Goal: Communication & Community: Answer question/provide support

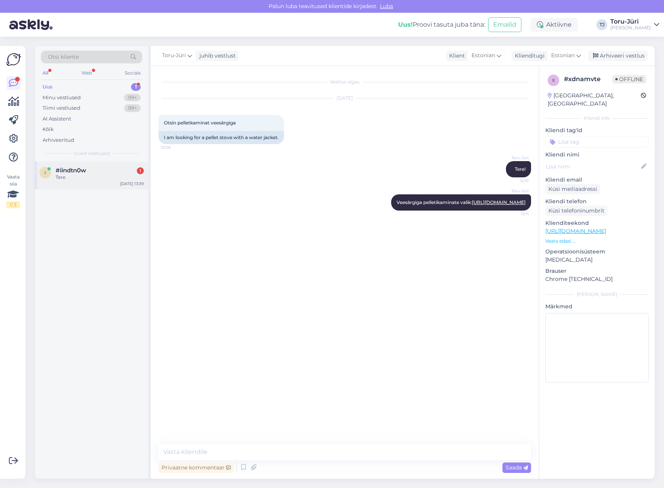
click at [88, 174] on div "#iindtn0w 1" at bounding box center [100, 170] width 88 height 7
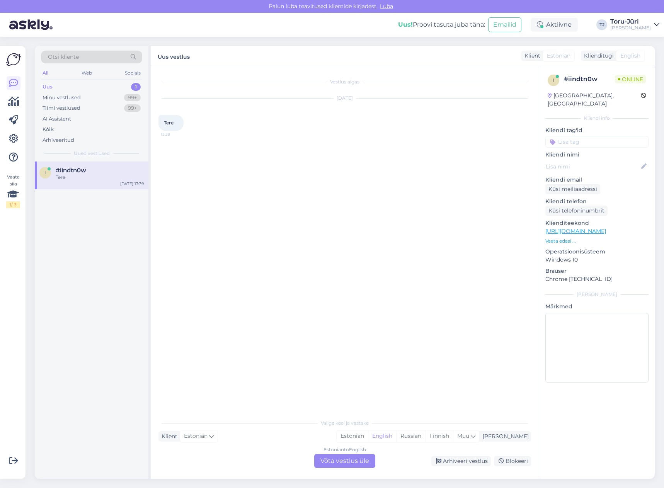
click at [367, 460] on div "Estonian to English Võta vestlus üle" at bounding box center [344, 461] width 61 height 14
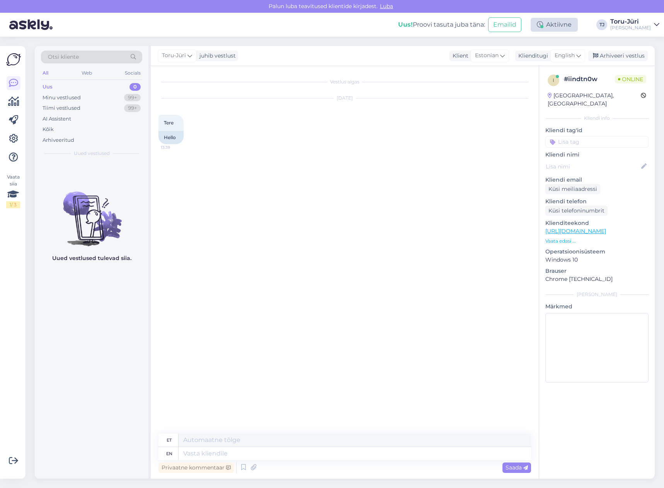
click at [578, 27] on div "Aktiivne" at bounding box center [554, 25] width 47 height 14
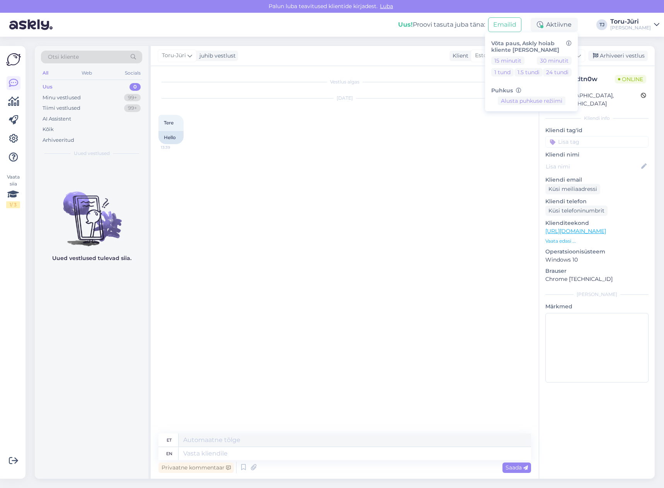
click at [598, 24] on div "Uus! Proovi tasuta [PERSON_NAME]: Emailid Aktiivne Võta paus, Askly hoiab klien…" at bounding box center [332, 25] width 664 height 24
click at [581, 55] on icon at bounding box center [578, 55] width 5 height 9
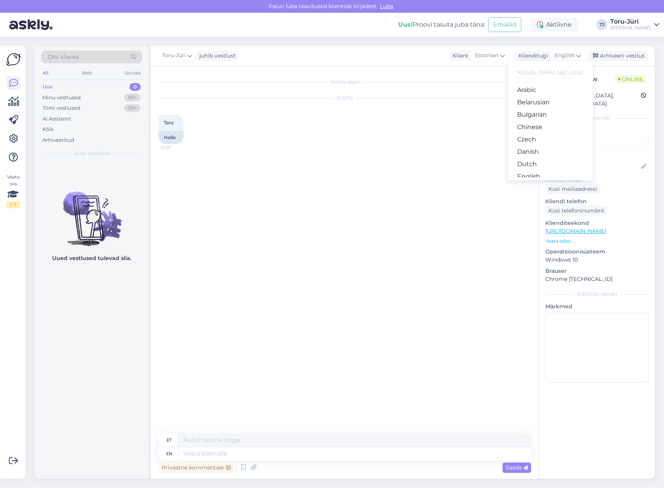
click at [545, 183] on link "Estonian" at bounding box center [550, 189] width 85 height 12
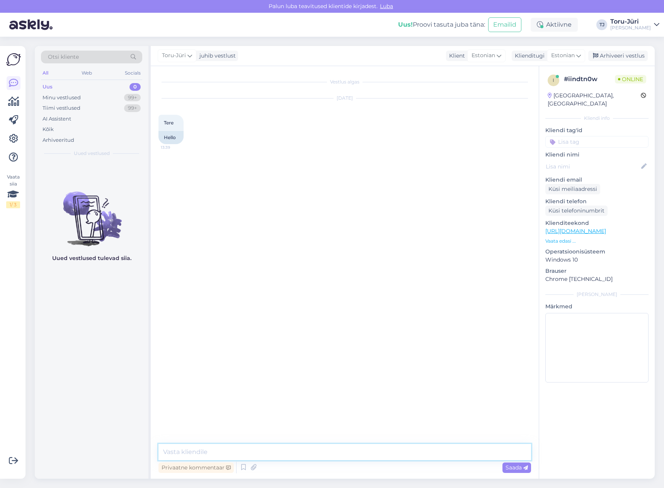
click at [211, 453] on textarea at bounding box center [344, 452] width 373 height 16
type textarea "Tere!"
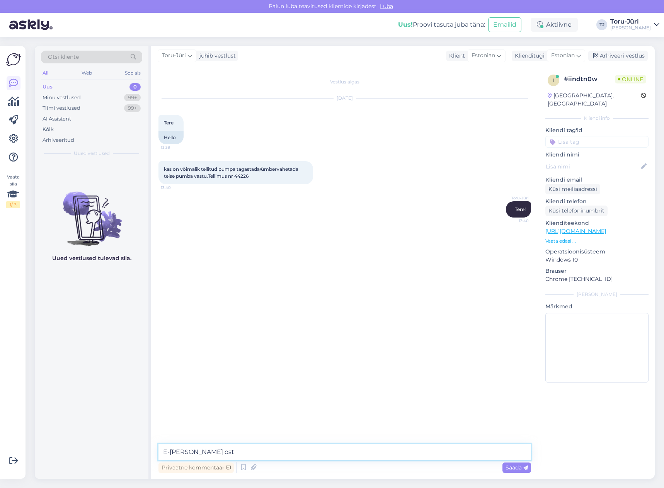
type textarea "E-[PERSON_NAME] ost?"
type textarea "Üks moment palun"
click at [268, 452] on textarea at bounding box center [344, 452] width 373 height 16
type textarea "Kas toode on kasutamata?"
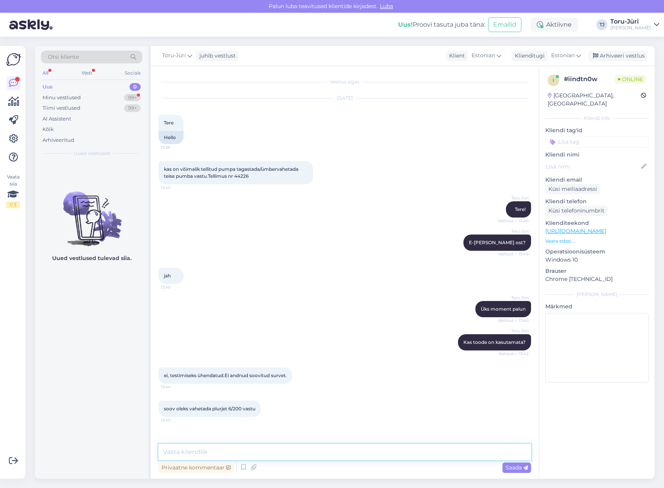
click at [248, 448] on textarea at bounding box center [344, 452] width 373 height 16
type textarea "Kui toodet on kasutatud, siis vahetuse kohustust või toote tagasi võtmise kohus…"
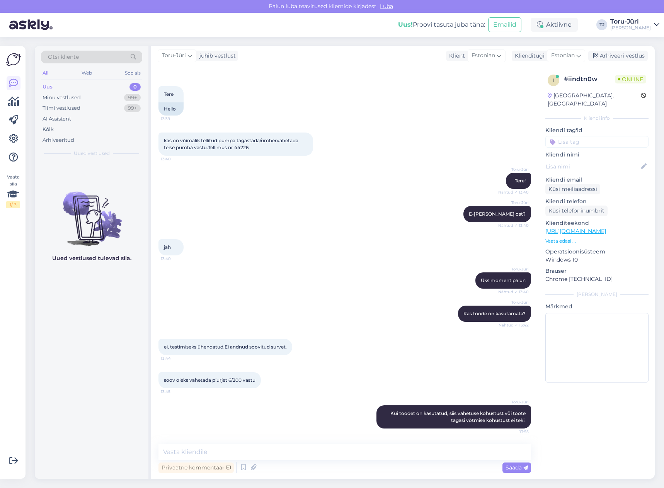
click at [424, 319] on div "[PERSON_NAME] toode on kasutamata? Nähtud ✓ 13:42" at bounding box center [344, 313] width 373 height 33
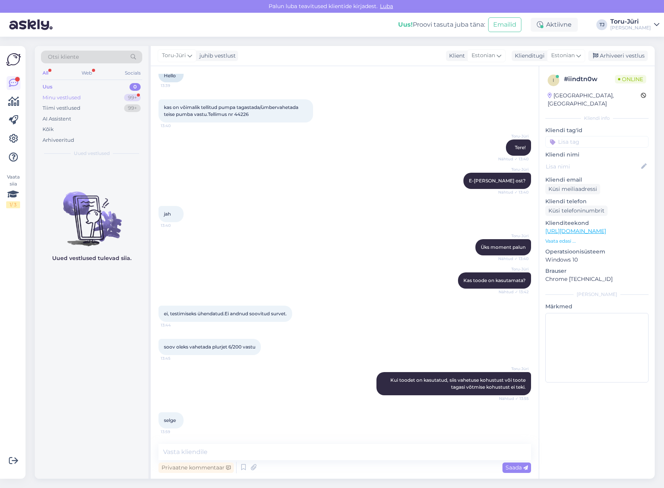
click at [116, 98] on div "Minu vestlused 99+" at bounding box center [91, 97] width 101 height 11
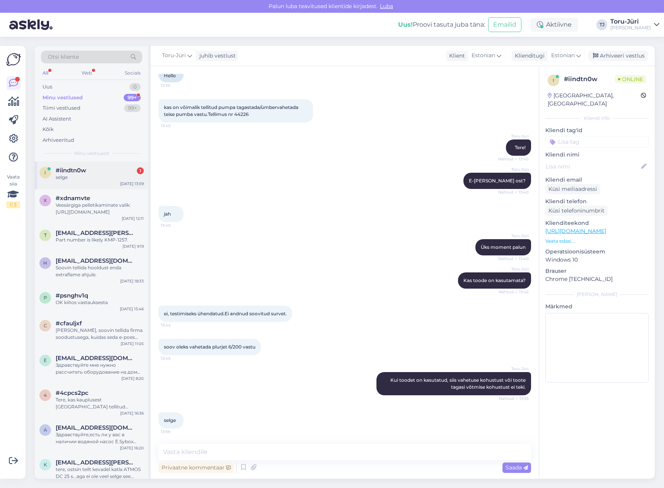
click at [78, 180] on div "selge" at bounding box center [100, 177] width 88 height 7
click at [240, 450] on textarea at bounding box center [344, 452] width 373 height 16
